Goal: Task Accomplishment & Management: Use online tool/utility

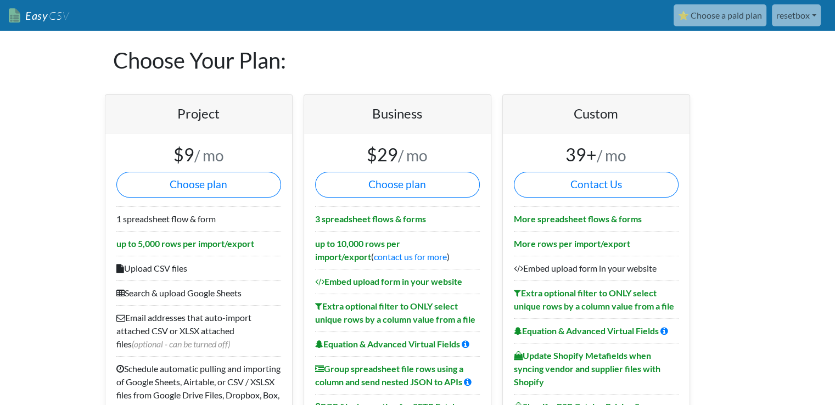
click at [746, 14] on link "⭐ Choose a paid plan" at bounding box center [720, 15] width 93 height 22
click at [790, 14] on link "resetbox" at bounding box center [796, 15] width 49 height 22
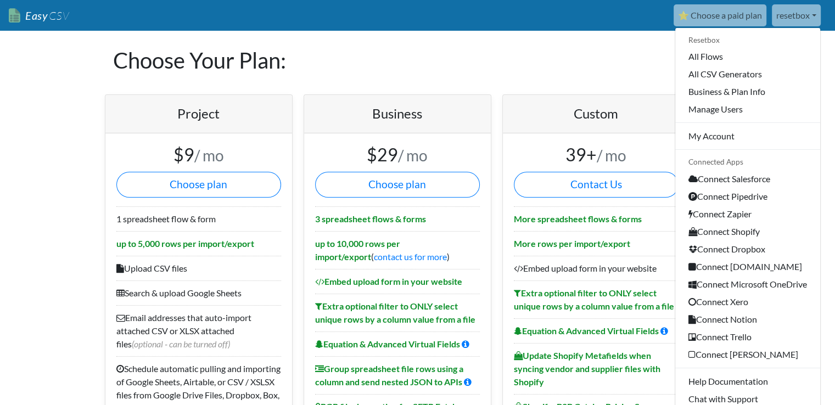
click at [793, 18] on link "resetbox" at bounding box center [796, 15] width 49 height 22
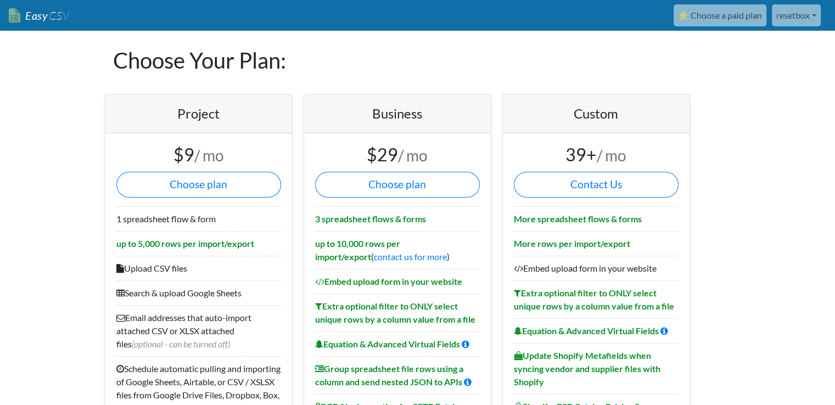
drag, startPoint x: 753, startPoint y: 77, endPoint x: 801, endPoint y: 123, distance: 66.0
click at [793, 20] on link "resetbox" at bounding box center [796, 15] width 49 height 22
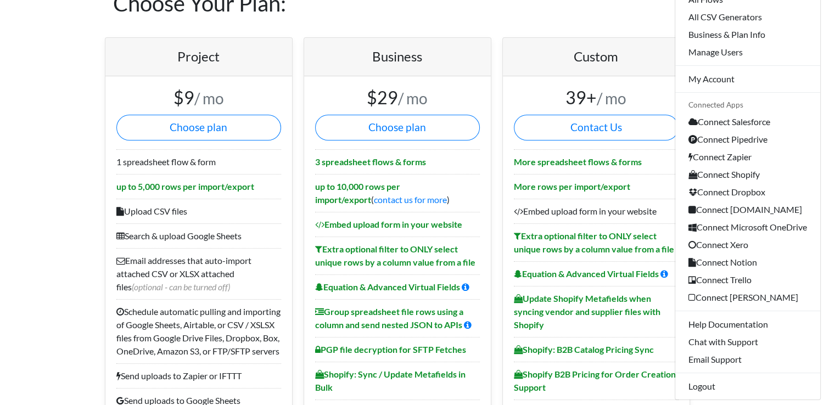
scroll to position [62, 0]
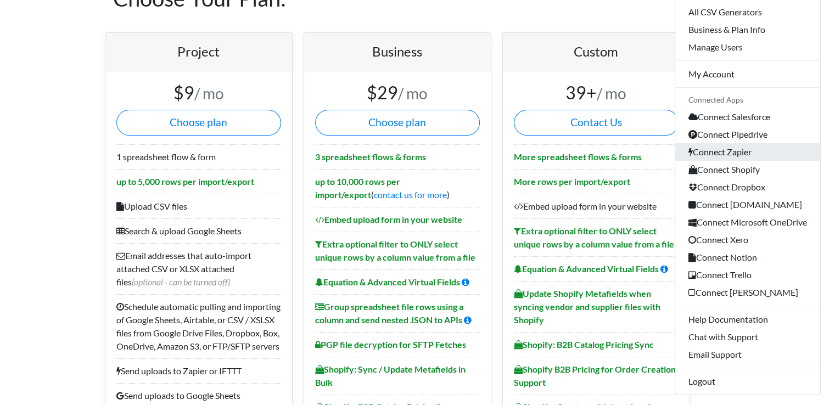
click at [725, 152] on link "Connect Zapier" at bounding box center [748, 152] width 145 height 18
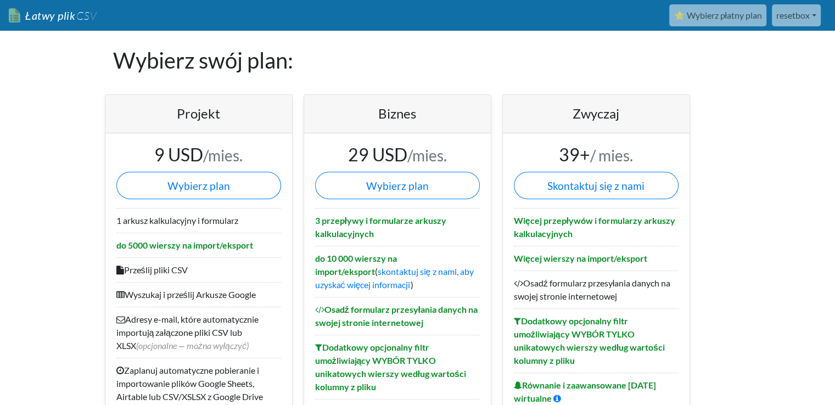
click at [787, 16] on font "resetbox" at bounding box center [794, 15] width 34 height 10
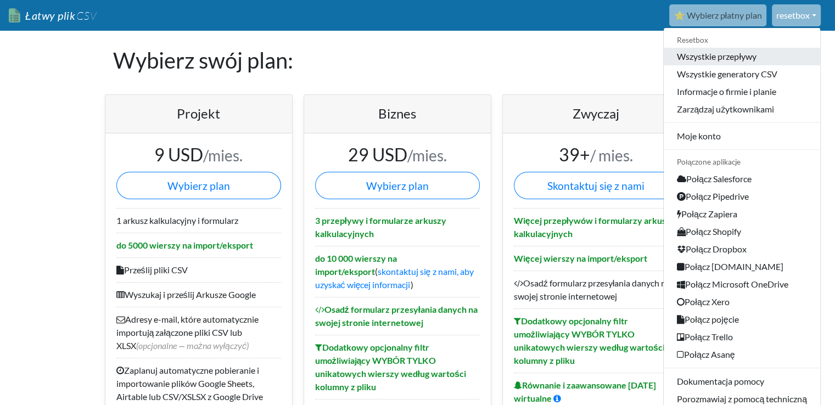
click at [740, 59] on font "Wszystkie przepływy" at bounding box center [717, 56] width 80 height 10
